Goal: Task Accomplishment & Management: Use online tool/utility

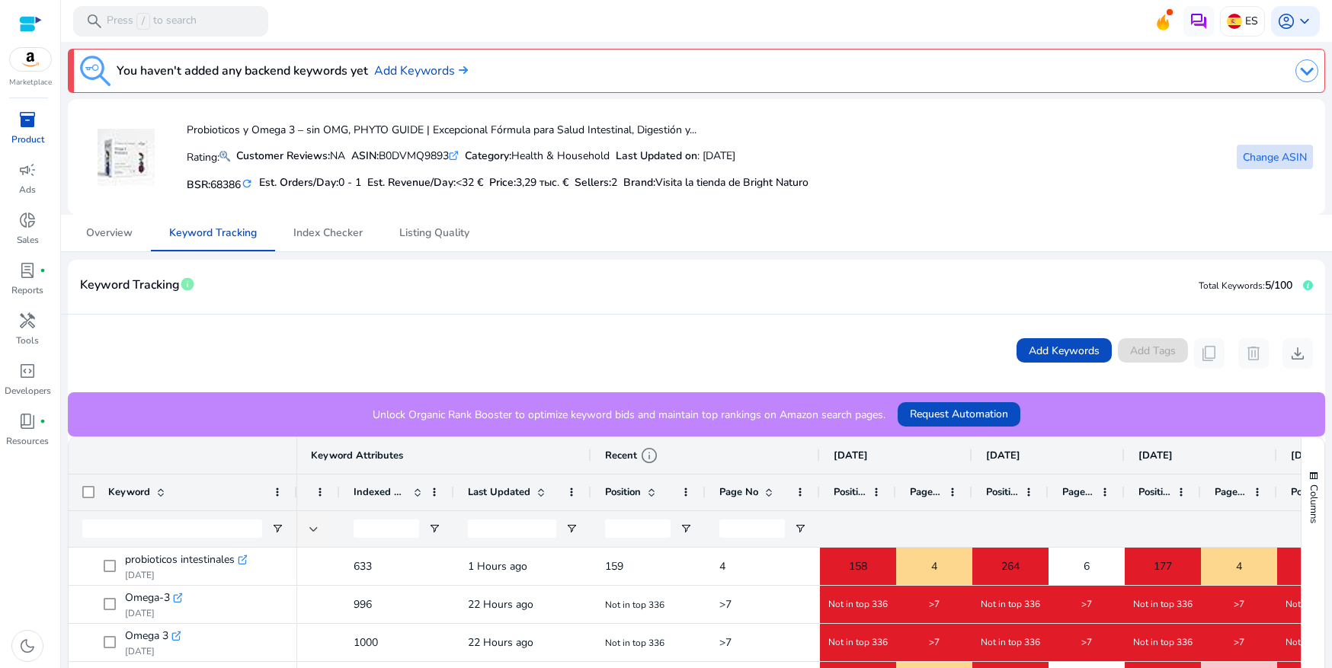
click at [1243, 162] on span "Change ASIN" at bounding box center [1275, 157] width 64 height 16
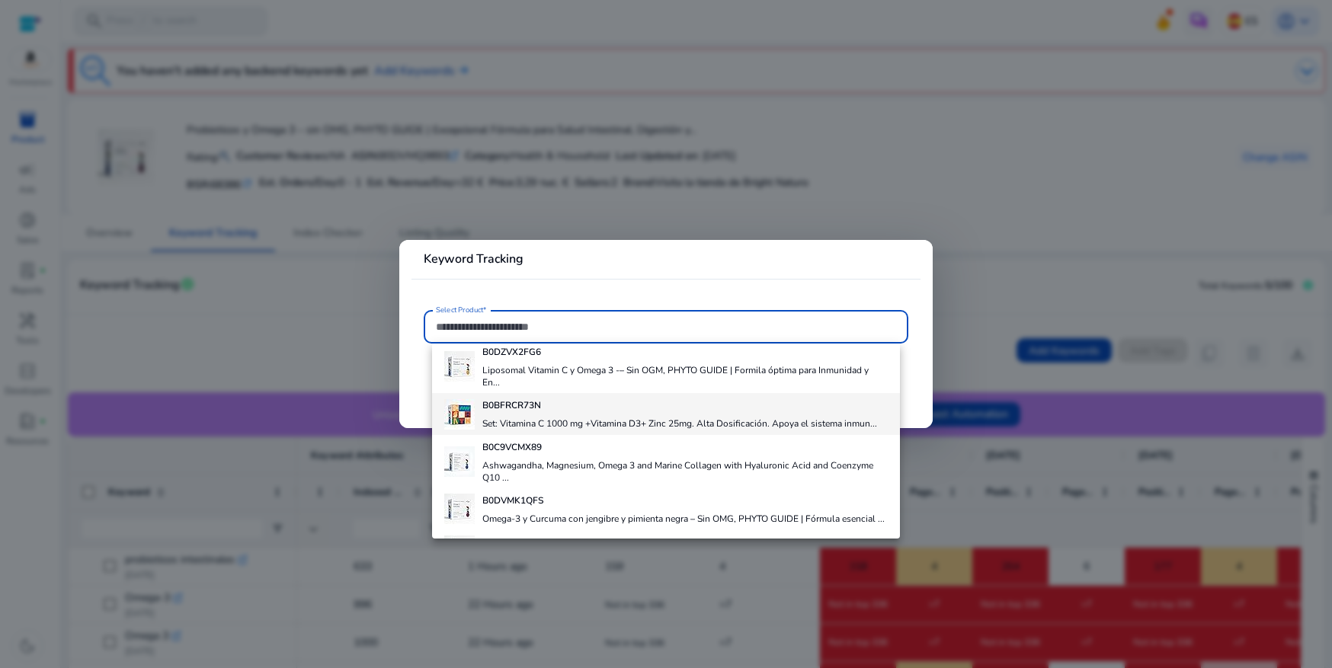
scroll to position [56, 0]
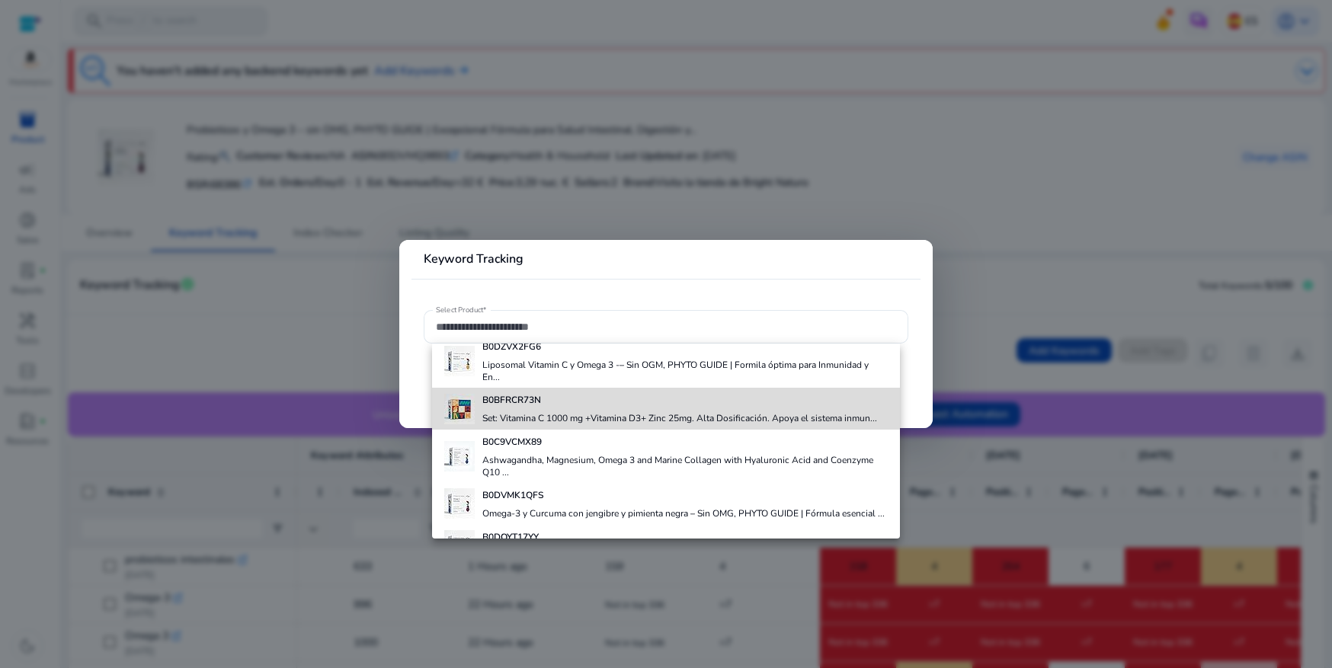
click at [770, 417] on h4 "Set: Vitamina C 1000 mg +Vitamina D3+ Zinc 25mg. Alta Dosificación. Apoya el si…" at bounding box center [679, 418] width 395 height 12
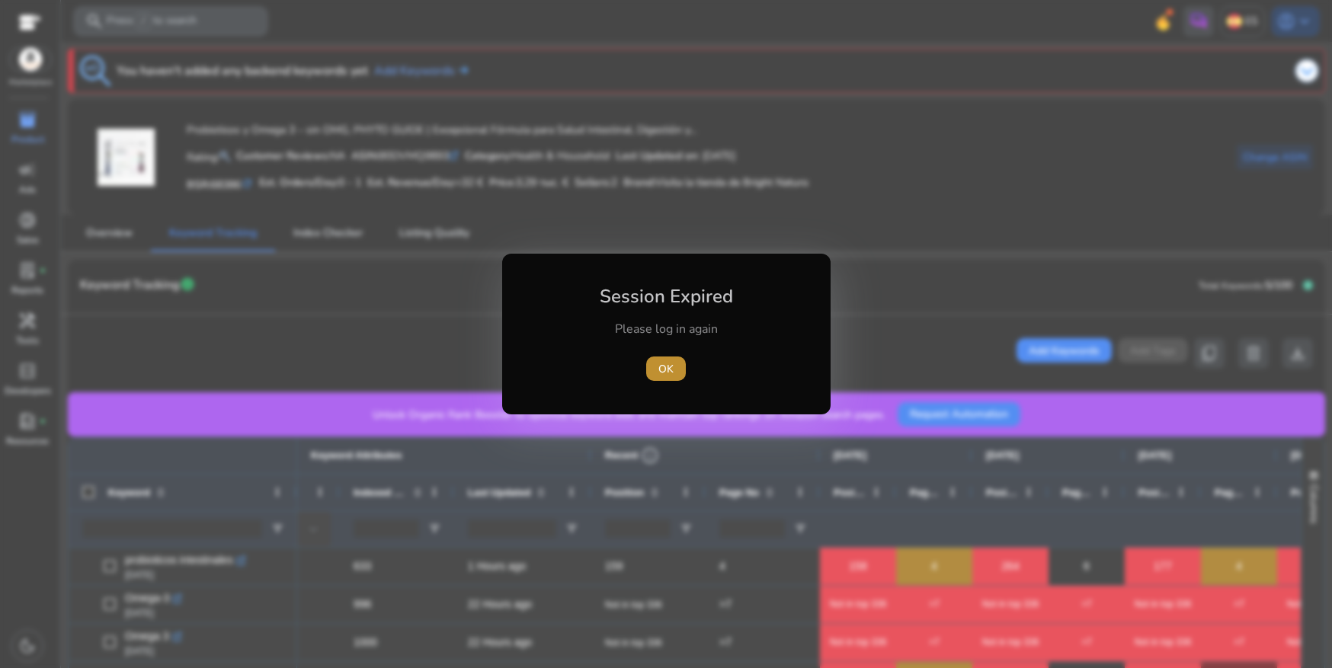
click at [674, 373] on span "button" at bounding box center [666, 368] width 40 height 37
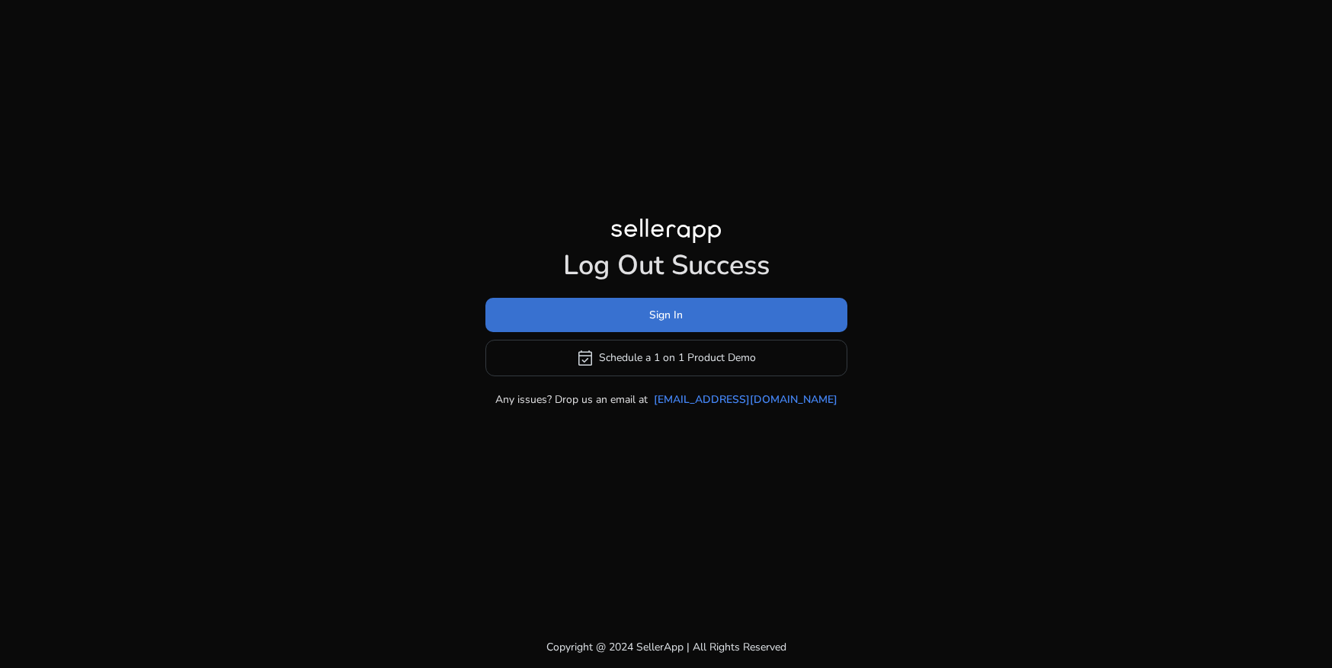
click at [678, 312] on span "Sign In" at bounding box center [666, 315] width 34 height 16
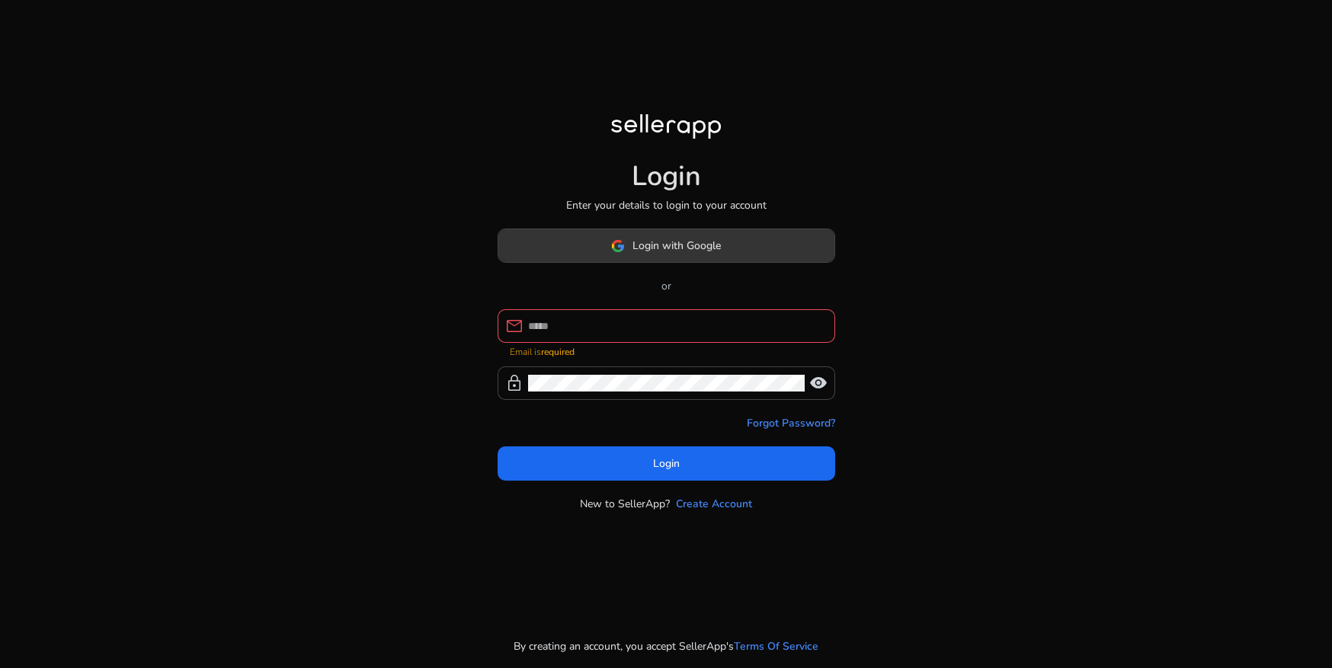
click at [655, 254] on span "Login with Google" at bounding box center [676, 246] width 88 height 16
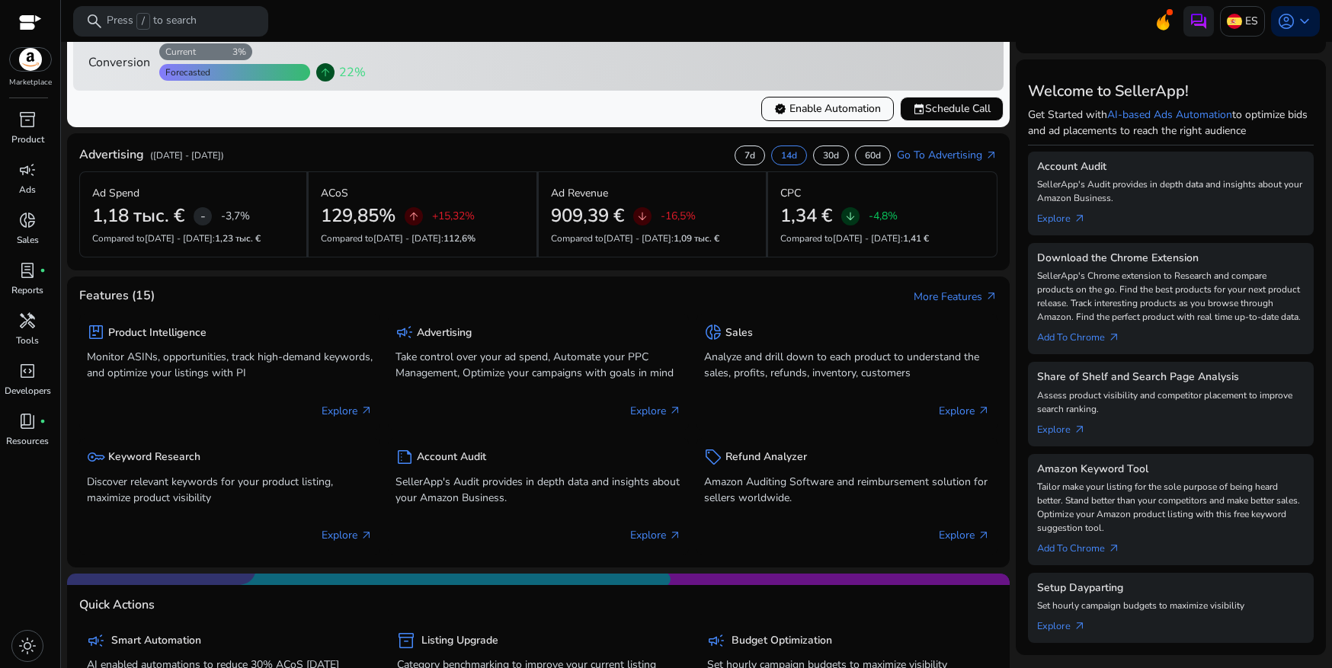
scroll to position [155, 0]
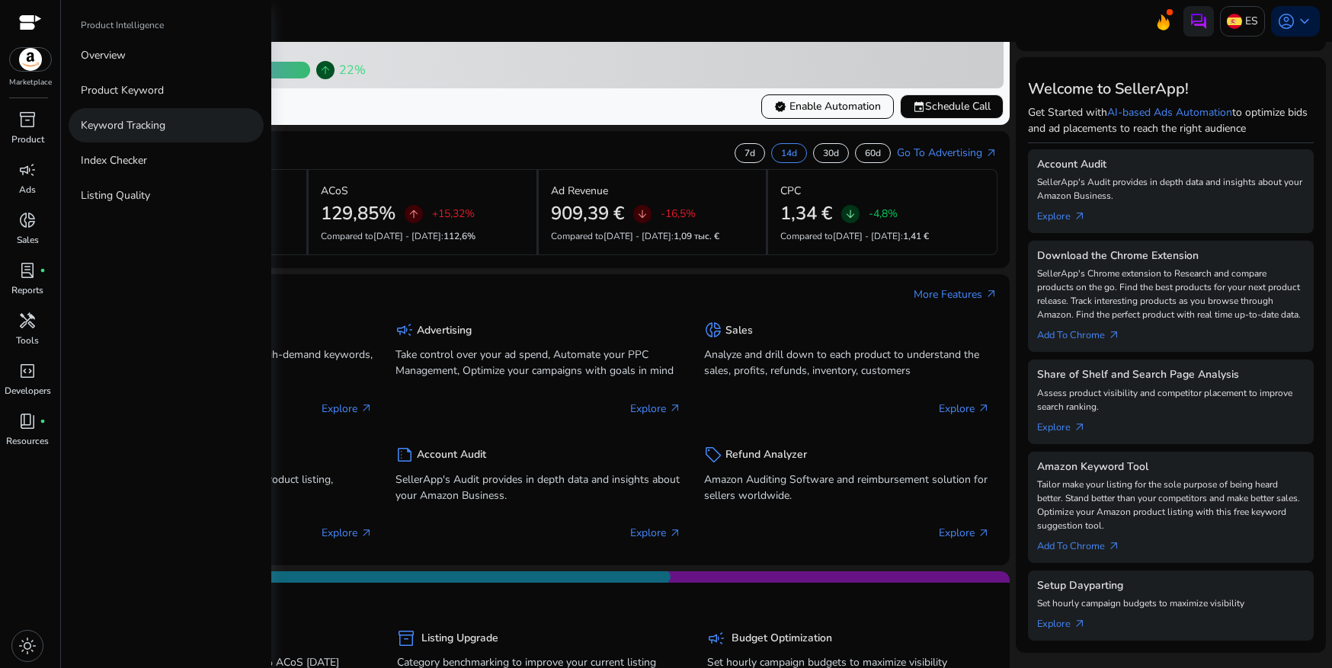
click at [117, 129] on p "Keyword Tracking" at bounding box center [123, 125] width 85 height 16
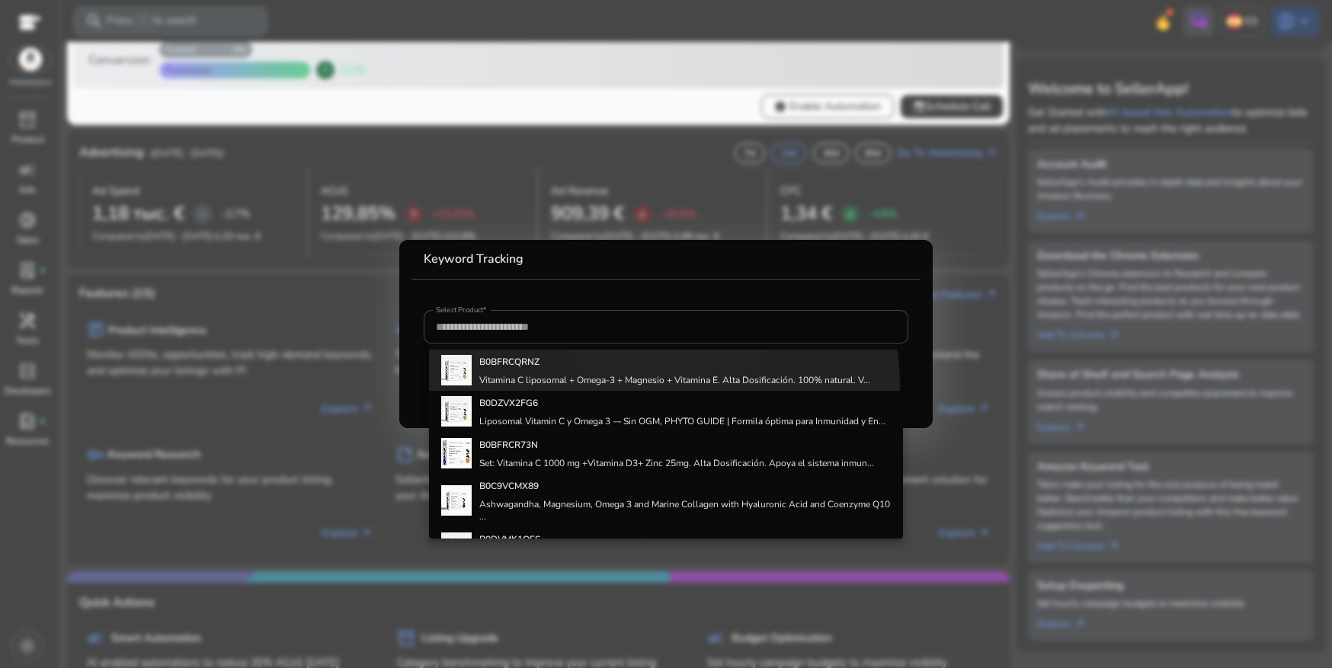
click at [639, 386] on div "B0BFRCQRNZ Vitamina C liposomal + Omega-3 + Magnesio + Vitamina E. Alta Dosific…" at bounding box center [674, 370] width 391 height 41
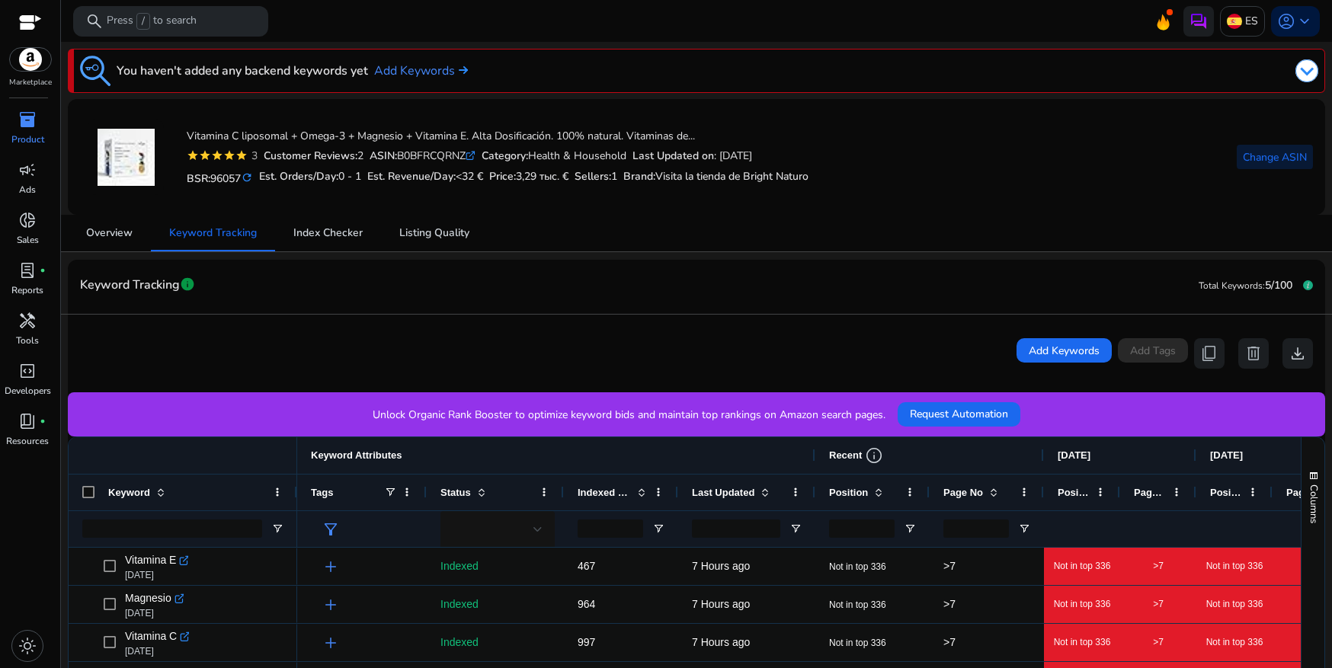
click at [1286, 162] on span "Change ASIN" at bounding box center [1275, 157] width 64 height 16
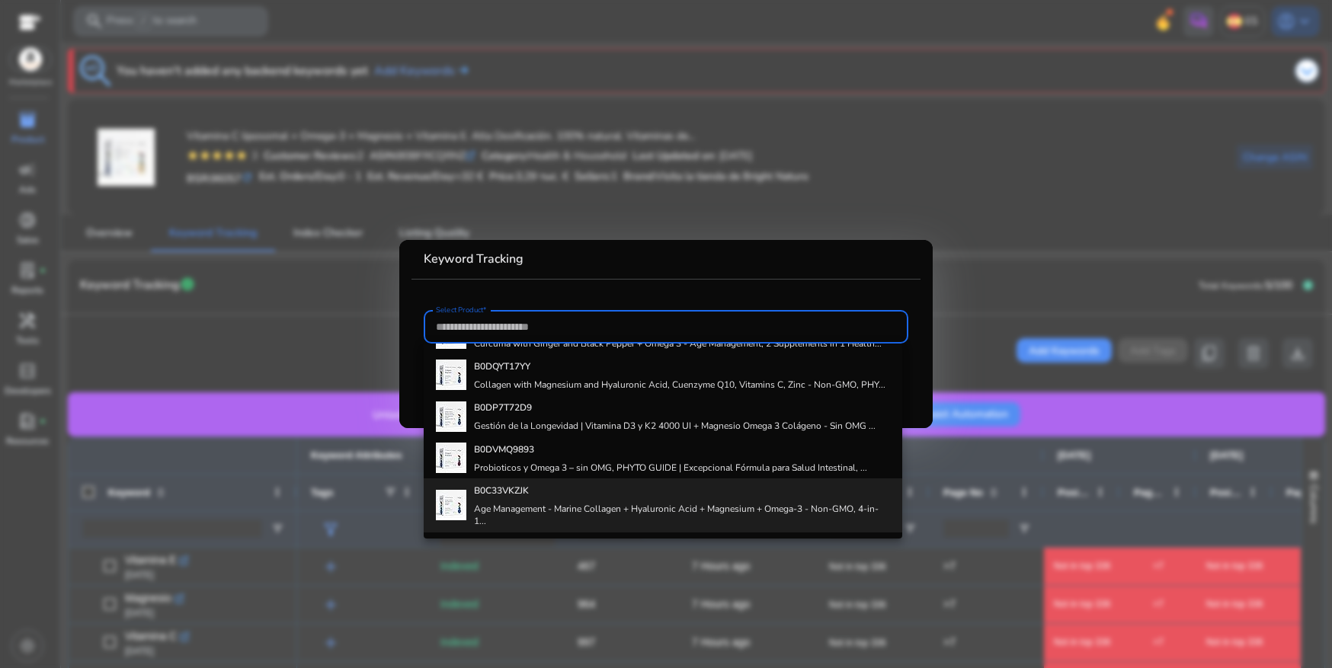
click at [658, 493] on h4 "B0C33VKZJK" at bounding box center [682, 491] width 416 height 12
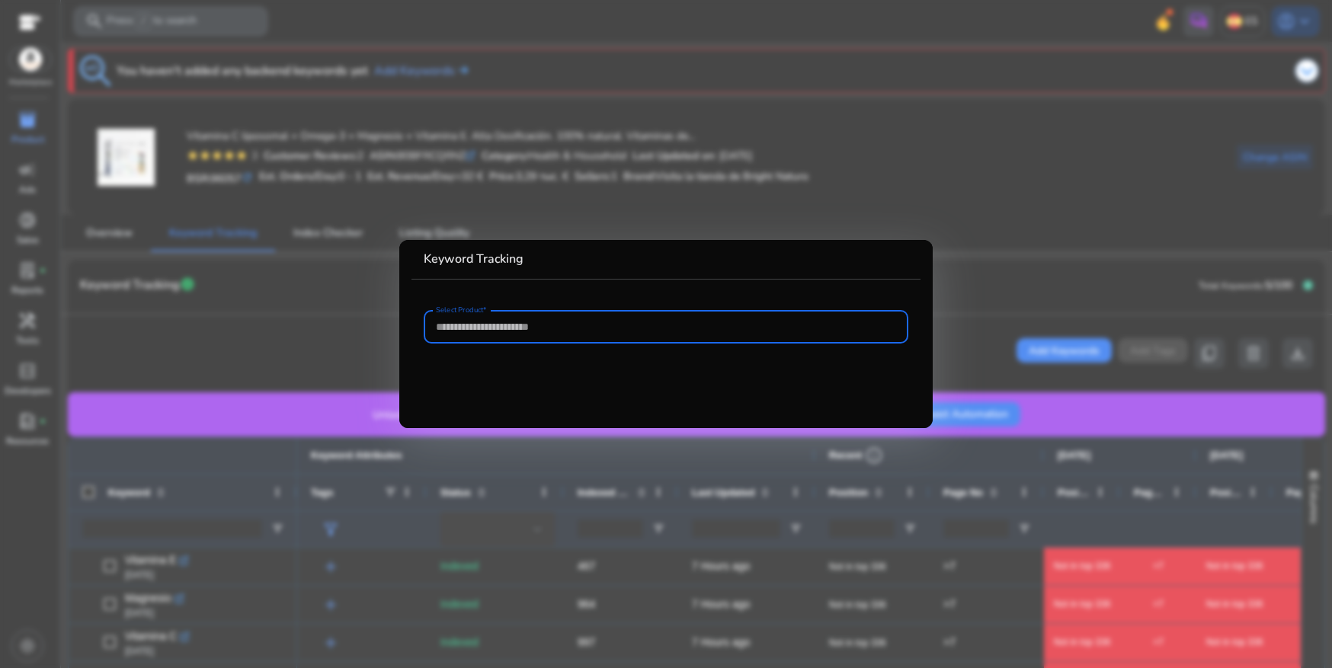
type input "**********"
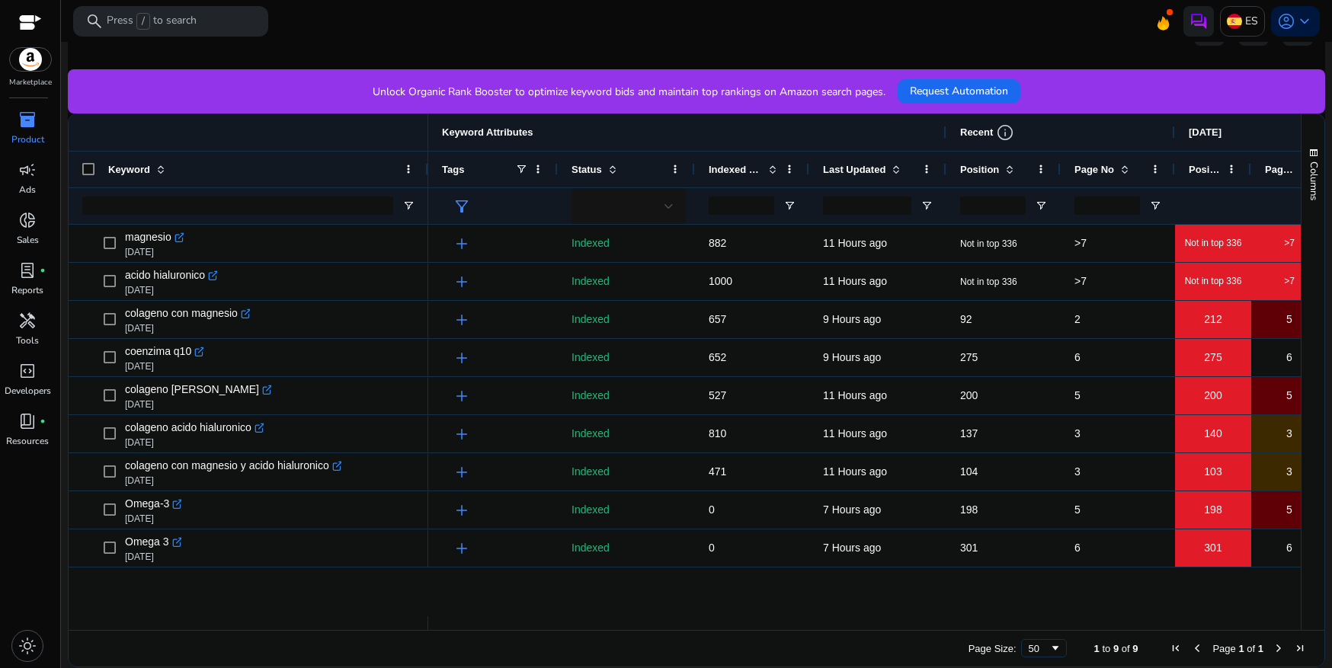
drag, startPoint x: 322, startPoint y: 178, endPoint x: 426, endPoint y: 191, distance: 105.3
click at [426, 190] on div "Keyword" at bounding box center [249, 169] width 360 height 110
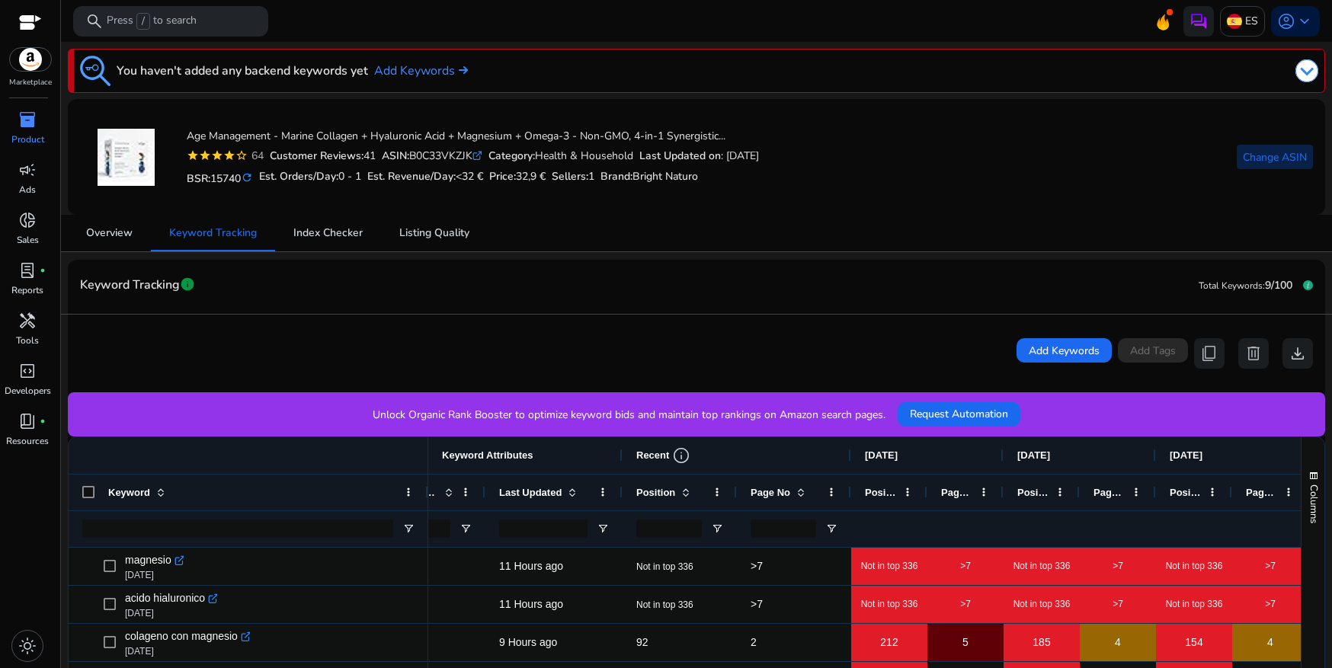
click at [1254, 165] on span "Change ASIN" at bounding box center [1275, 157] width 64 height 16
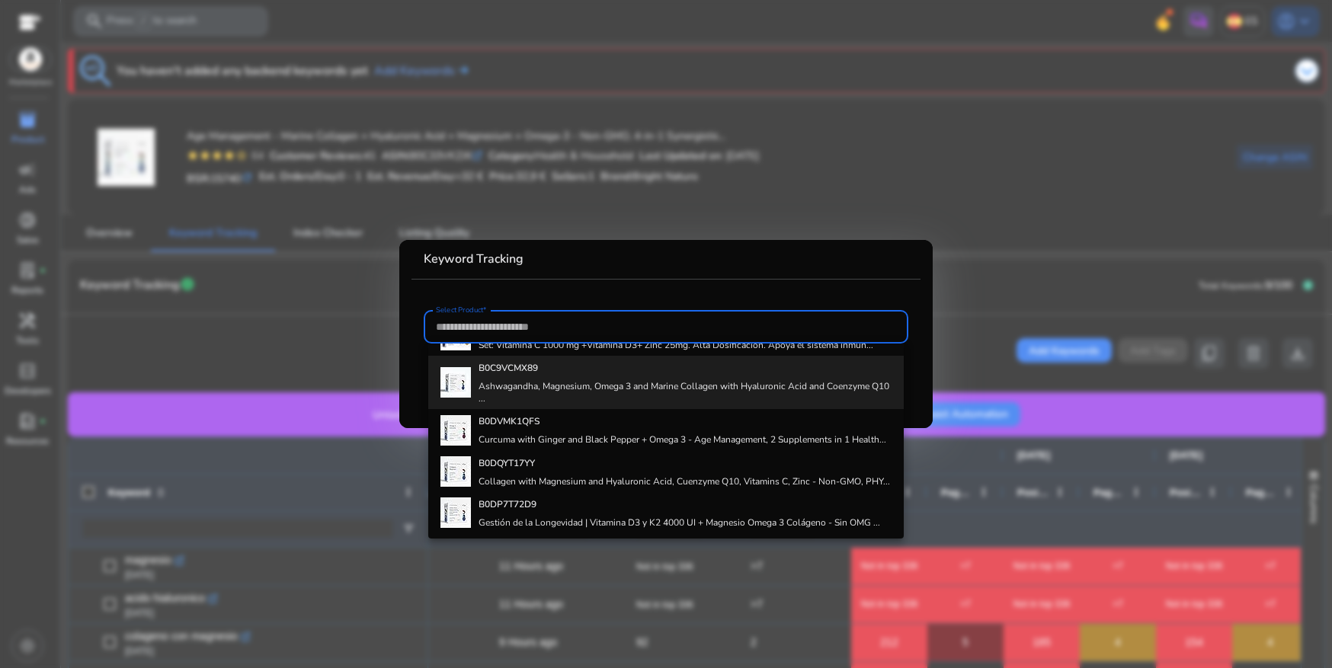
click at [680, 403] on h4 "Ashwagandha, Magnesium, Omega 3 and Marine Collagen with Hyaluronic Acid and Co…" at bounding box center [685, 392] width 413 height 24
